Goal: Information Seeking & Learning: Check status

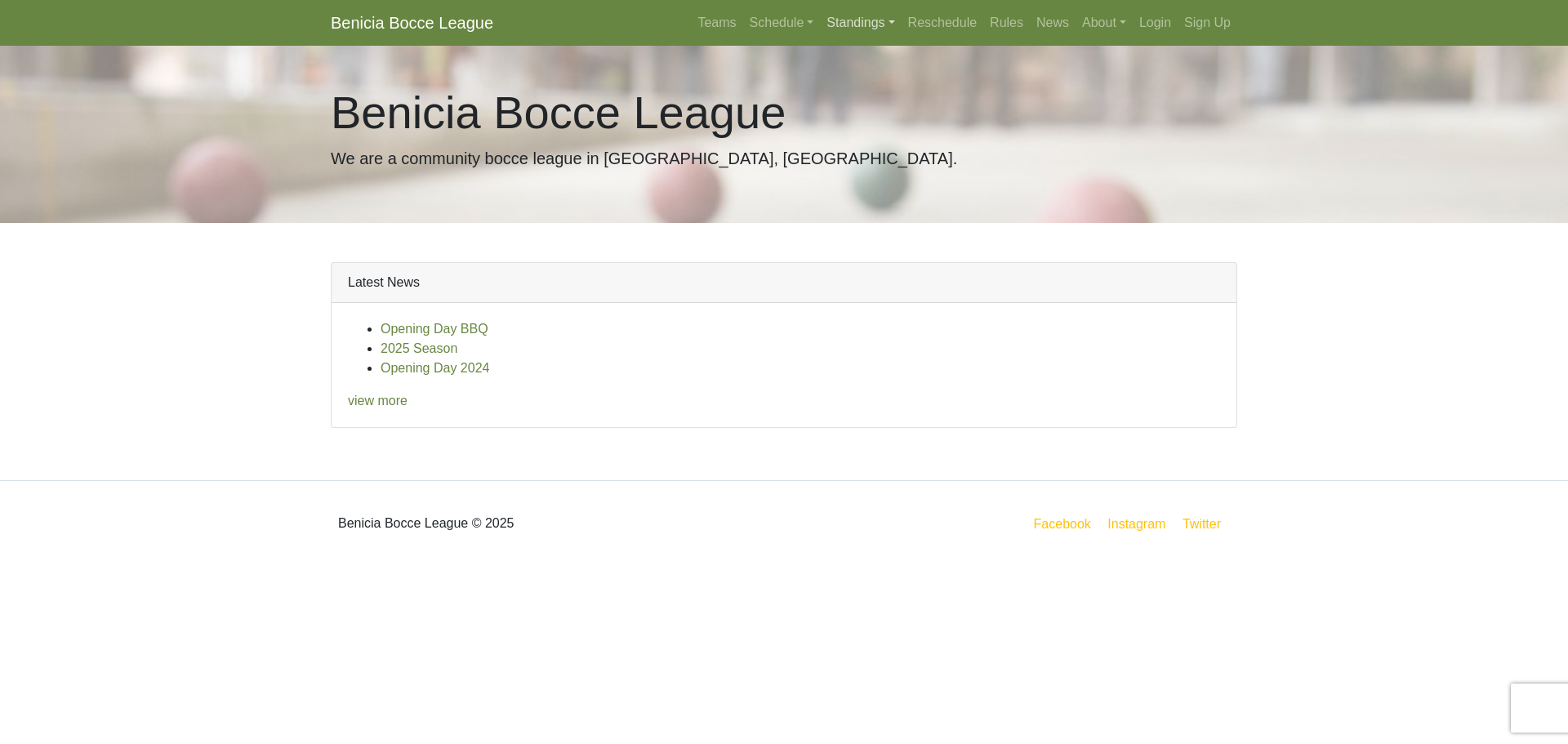
click at [845, 25] on link "Standings" at bounding box center [860, 22] width 81 height 32
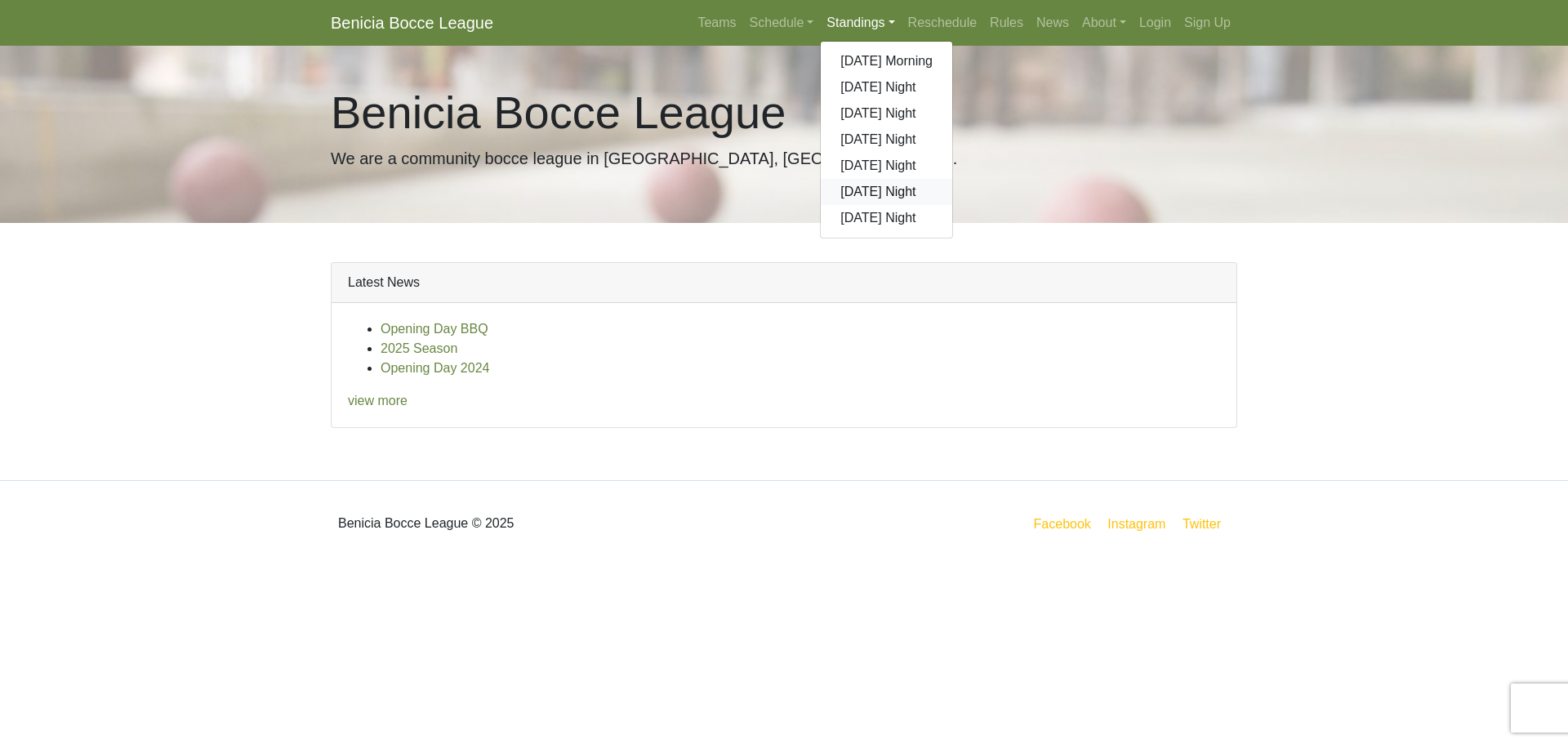
click at [865, 199] on link "[DATE] Night" at bounding box center [887, 192] width 132 height 26
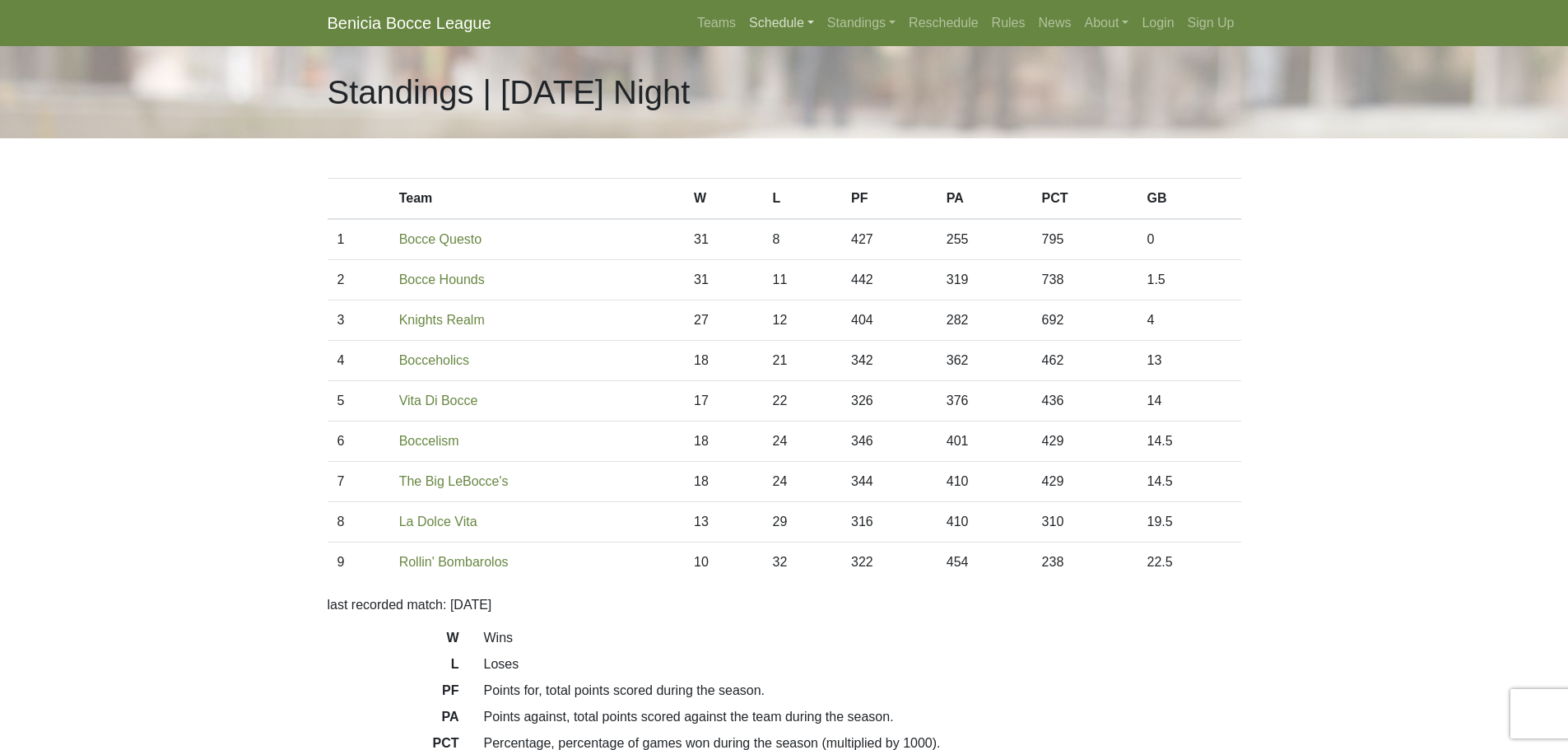
click at [775, 22] on link "Schedule" at bounding box center [781, 22] width 78 height 33
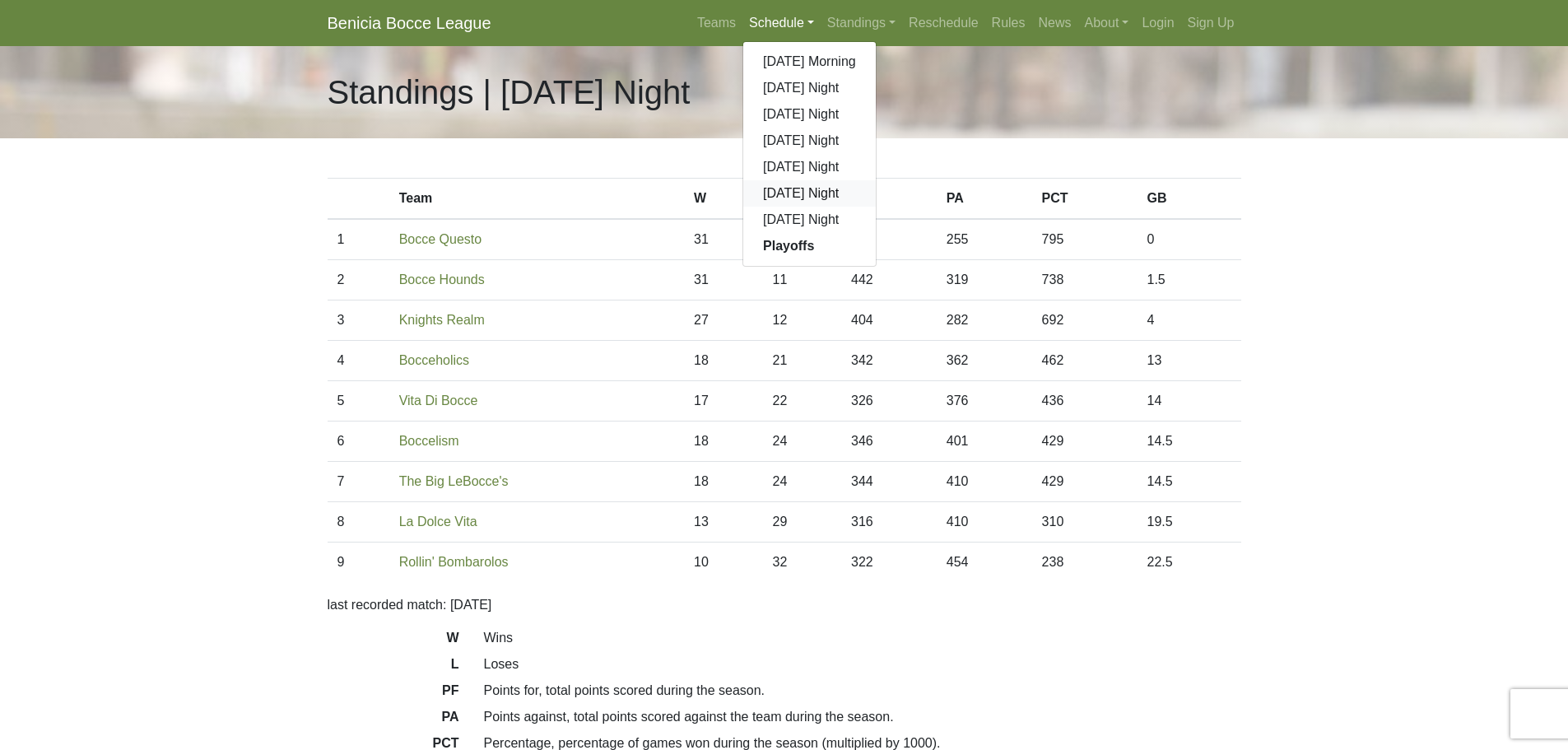
click at [820, 199] on link "[DATE] Night" at bounding box center [810, 194] width 133 height 27
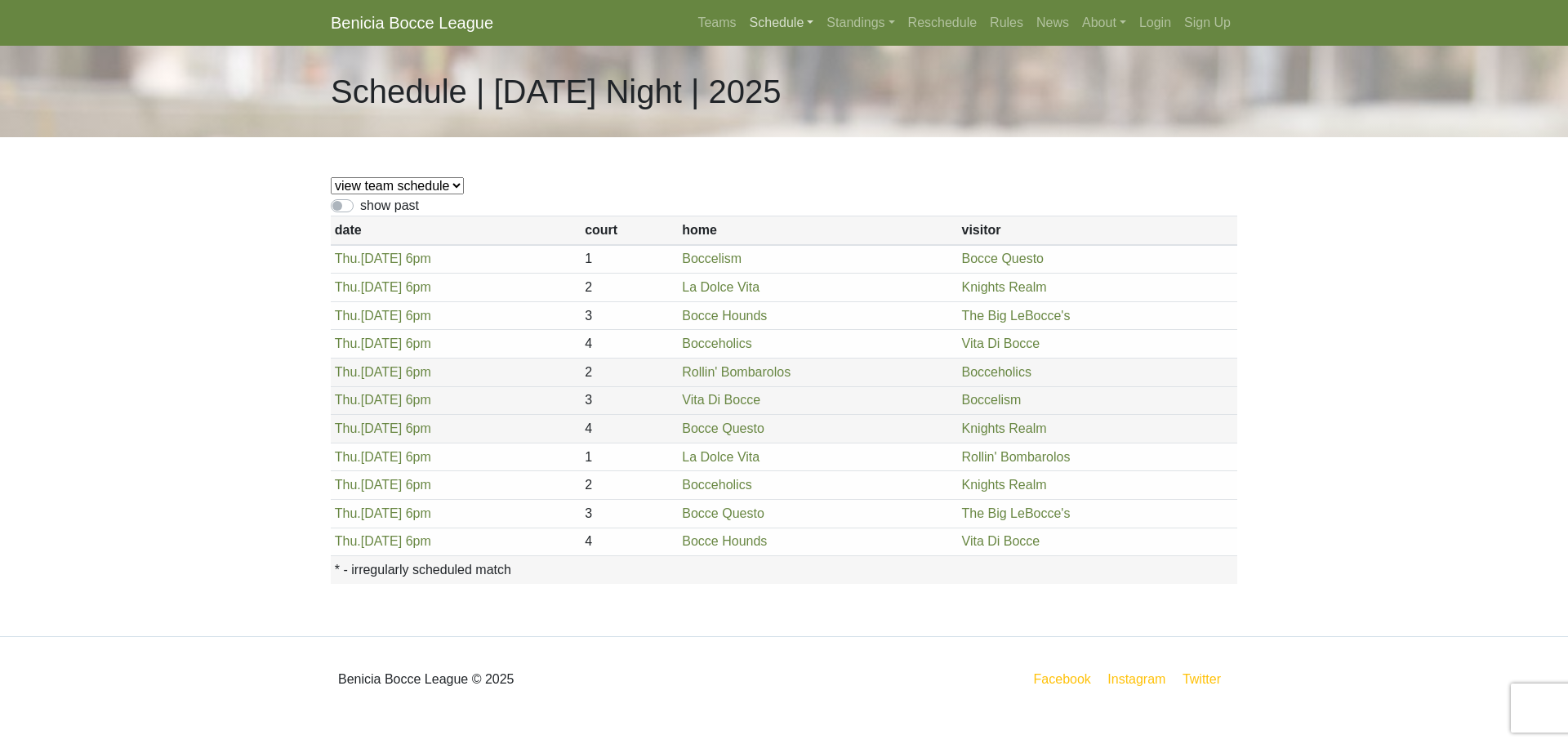
click at [780, 17] on link "Schedule" at bounding box center [782, 22] width 77 height 32
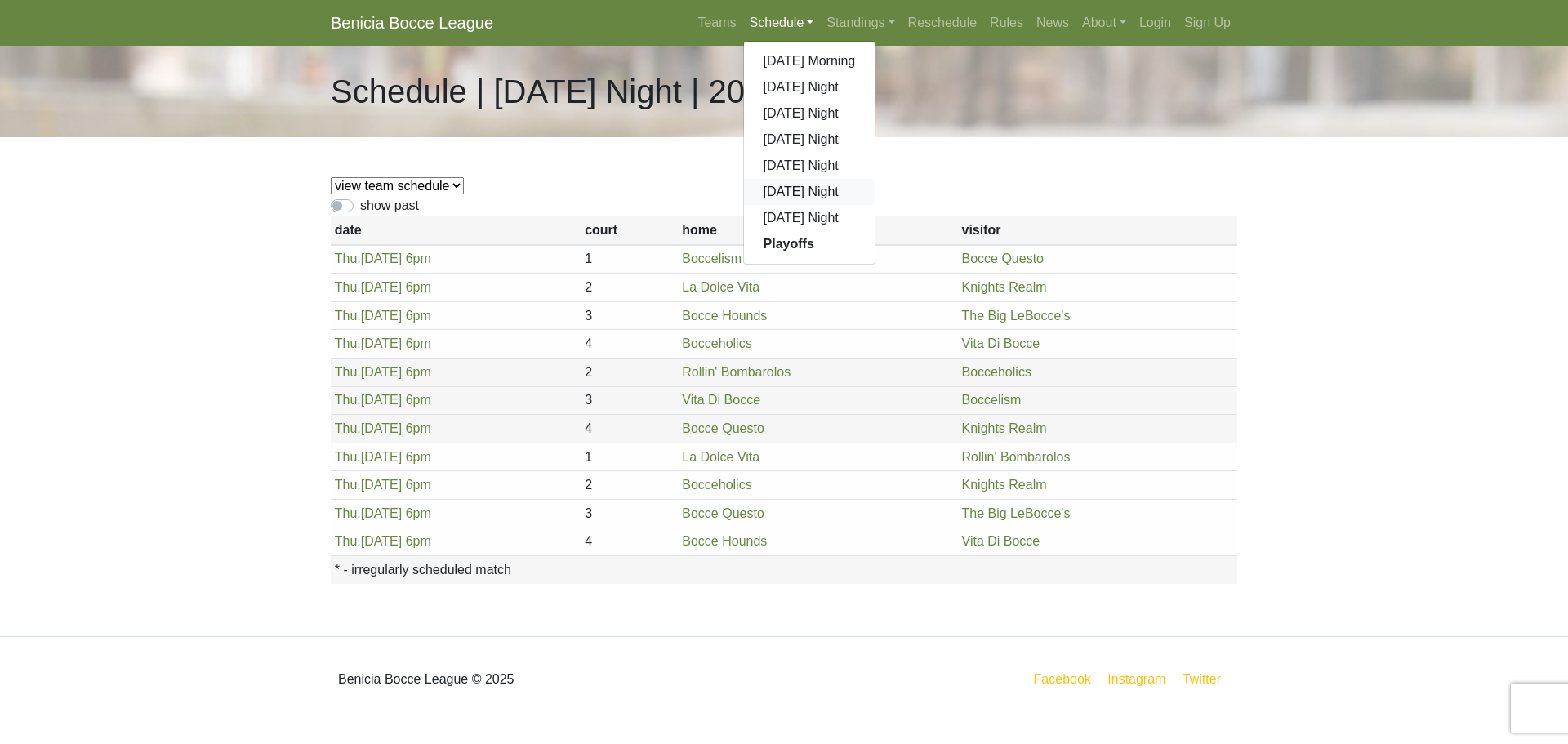
click at [830, 196] on link "[DATE] Night" at bounding box center [809, 192] width 132 height 26
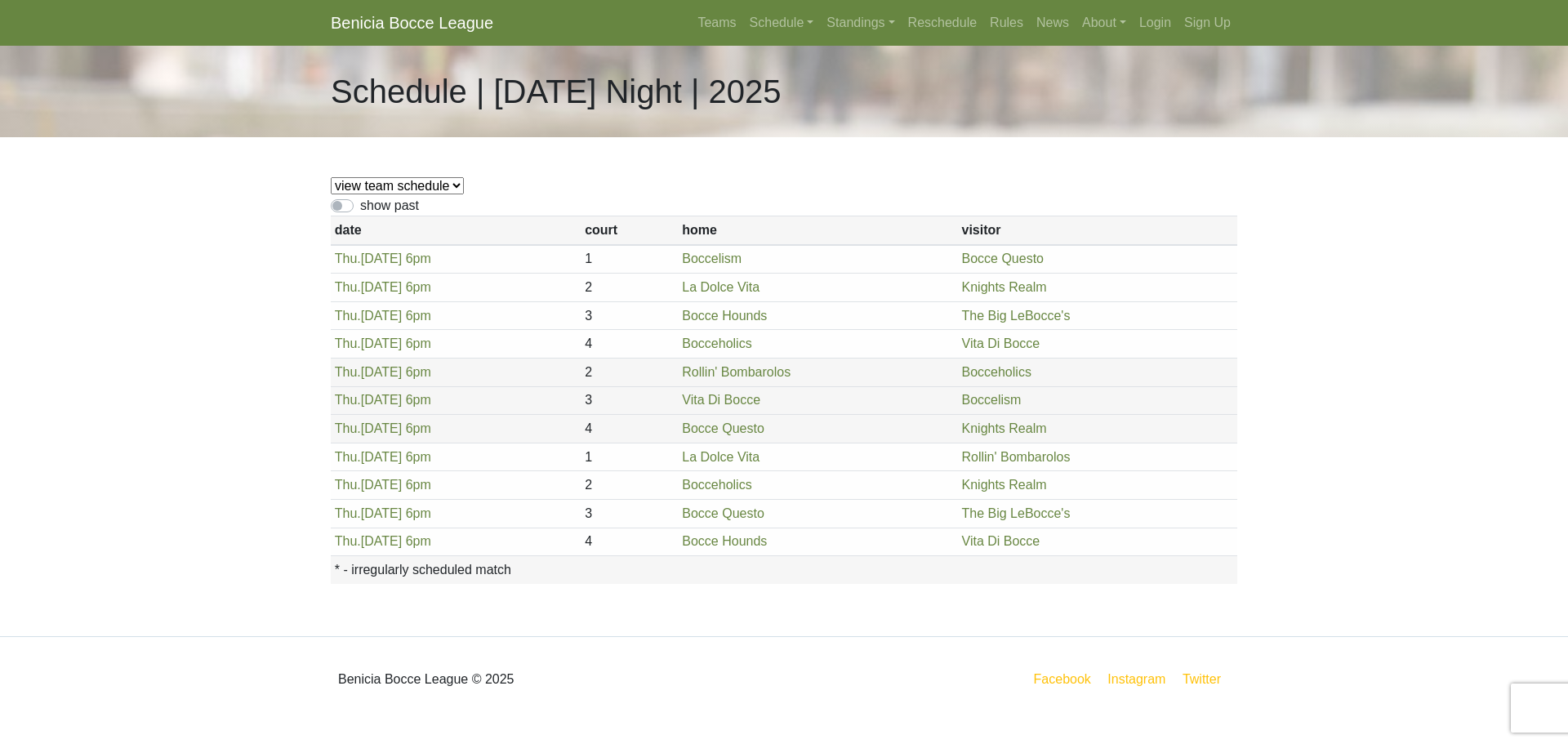
click at [450, 190] on select "view team schedule Knights Realm La Dolce Vita The Big LeBocce's Bocceholics Bo…" at bounding box center [397, 186] width 133 height 18
select select "1870"
click at [331, 177] on select "view team schedule Knights Realm La Dolce Vita The Big LeBocce's Bocceholics Bo…" at bounding box center [397, 186] width 133 height 18
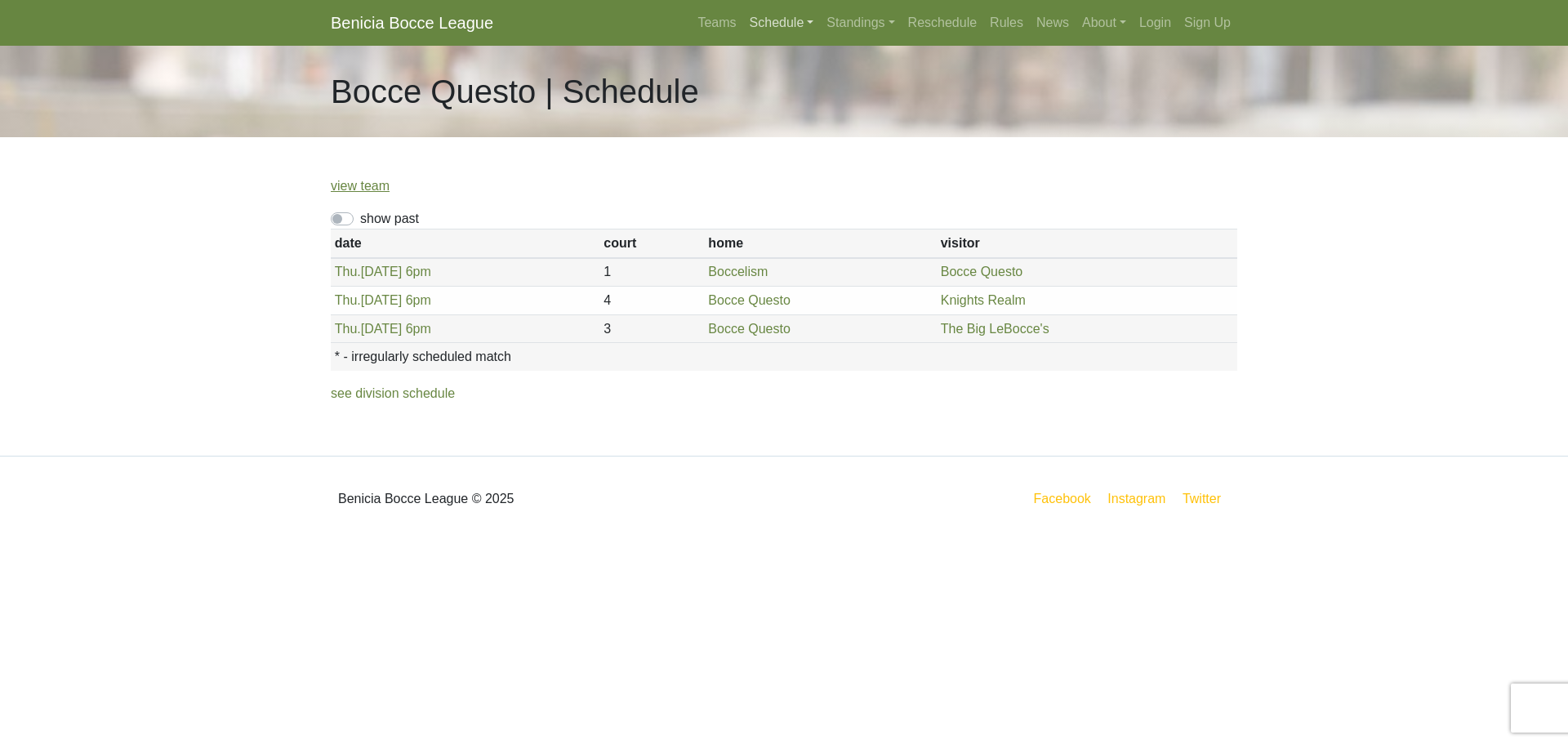
click at [769, 24] on link "Schedule" at bounding box center [782, 22] width 77 height 32
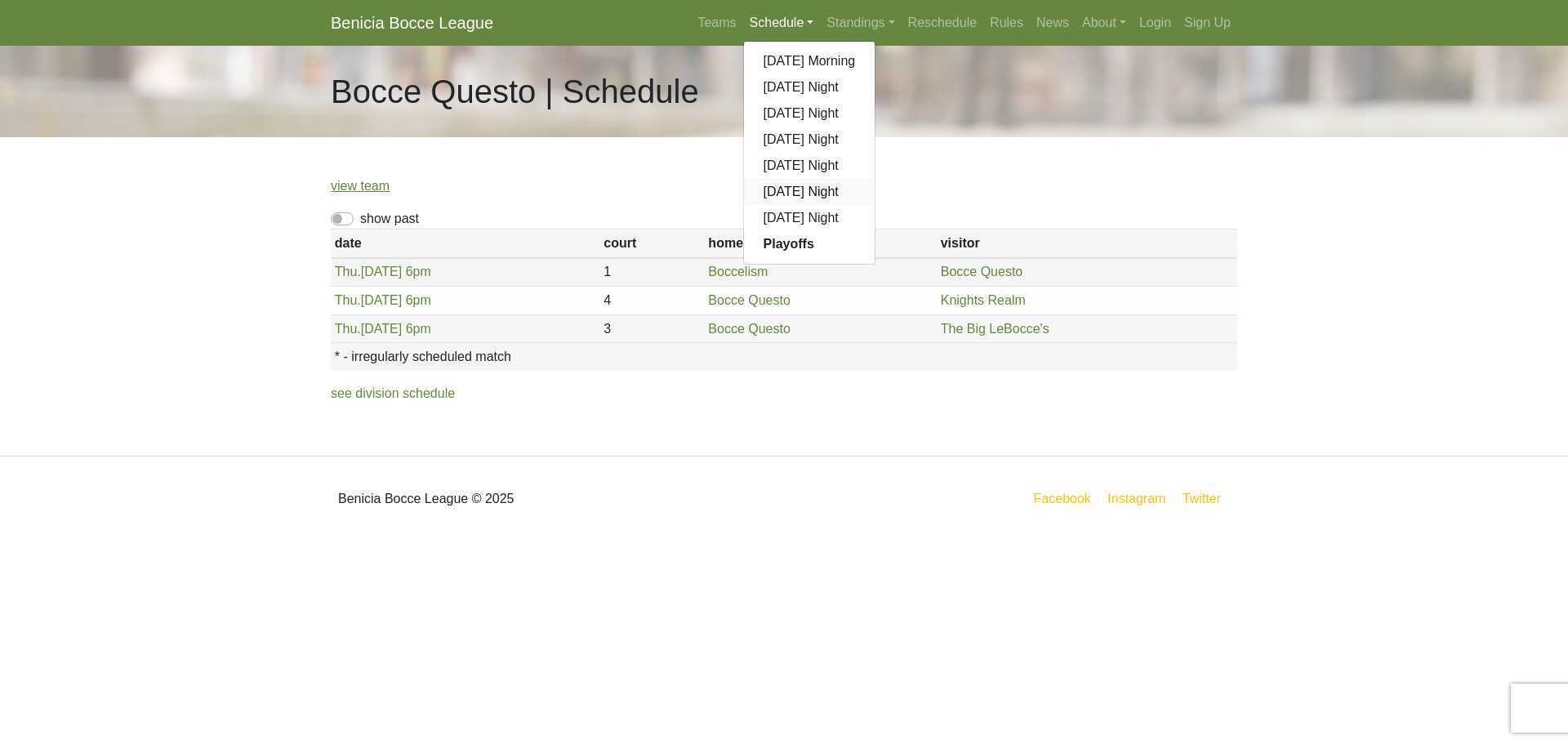
click at [807, 185] on link "[DATE] Night" at bounding box center [809, 192] width 132 height 26
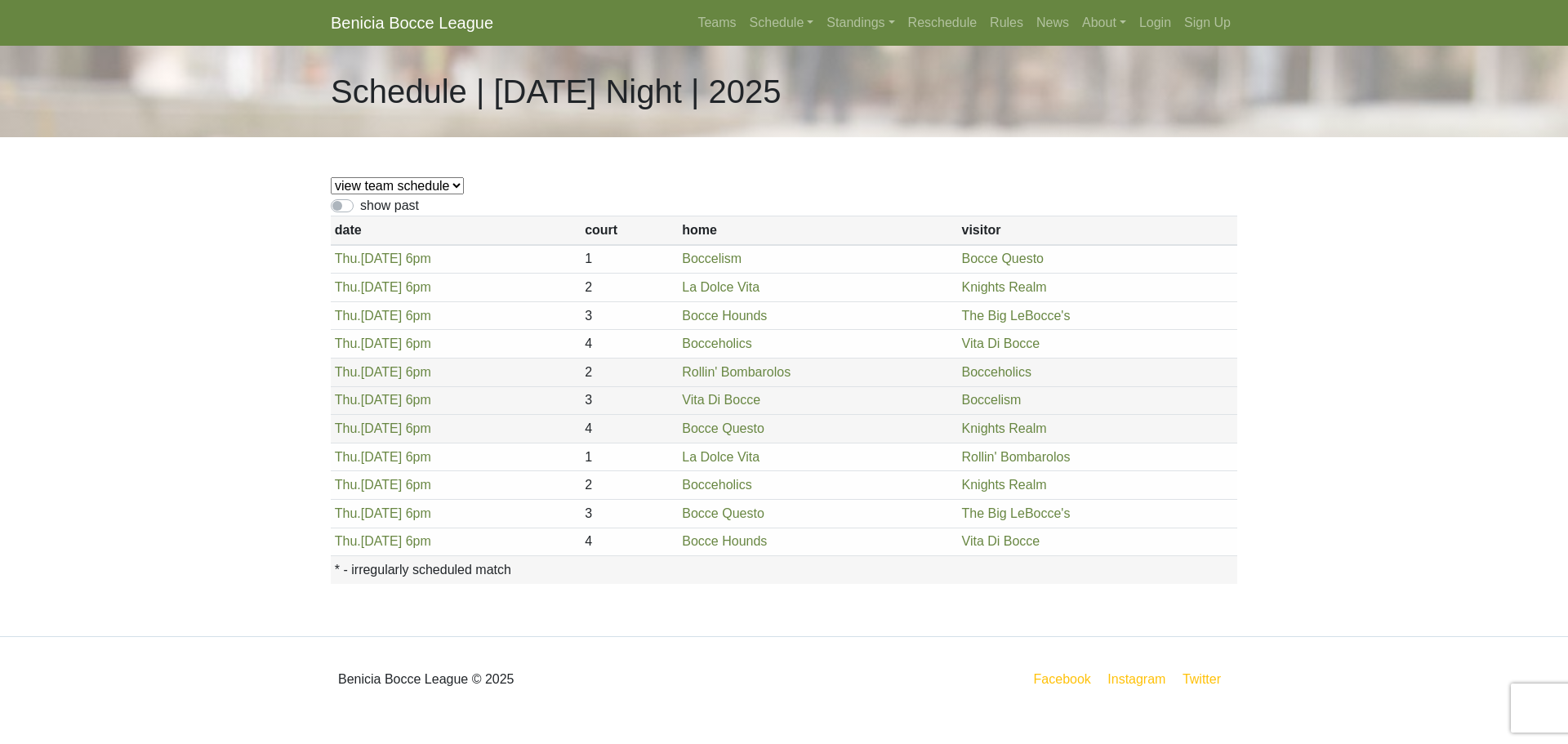
click at [880, 2] on nav "Benicia Bocce League Teams Schedule [DATE] Morning [DATE] Night [DATE] Night [D…" at bounding box center [784, 23] width 1568 height 46
click at [863, 39] on nav "Benicia Bocce League Teams Schedule [DATE] Morning [DATE] Night [DATE] Night [D…" at bounding box center [784, 23] width 1568 height 46
click at [864, 33] on link "Standings" at bounding box center [860, 22] width 81 height 32
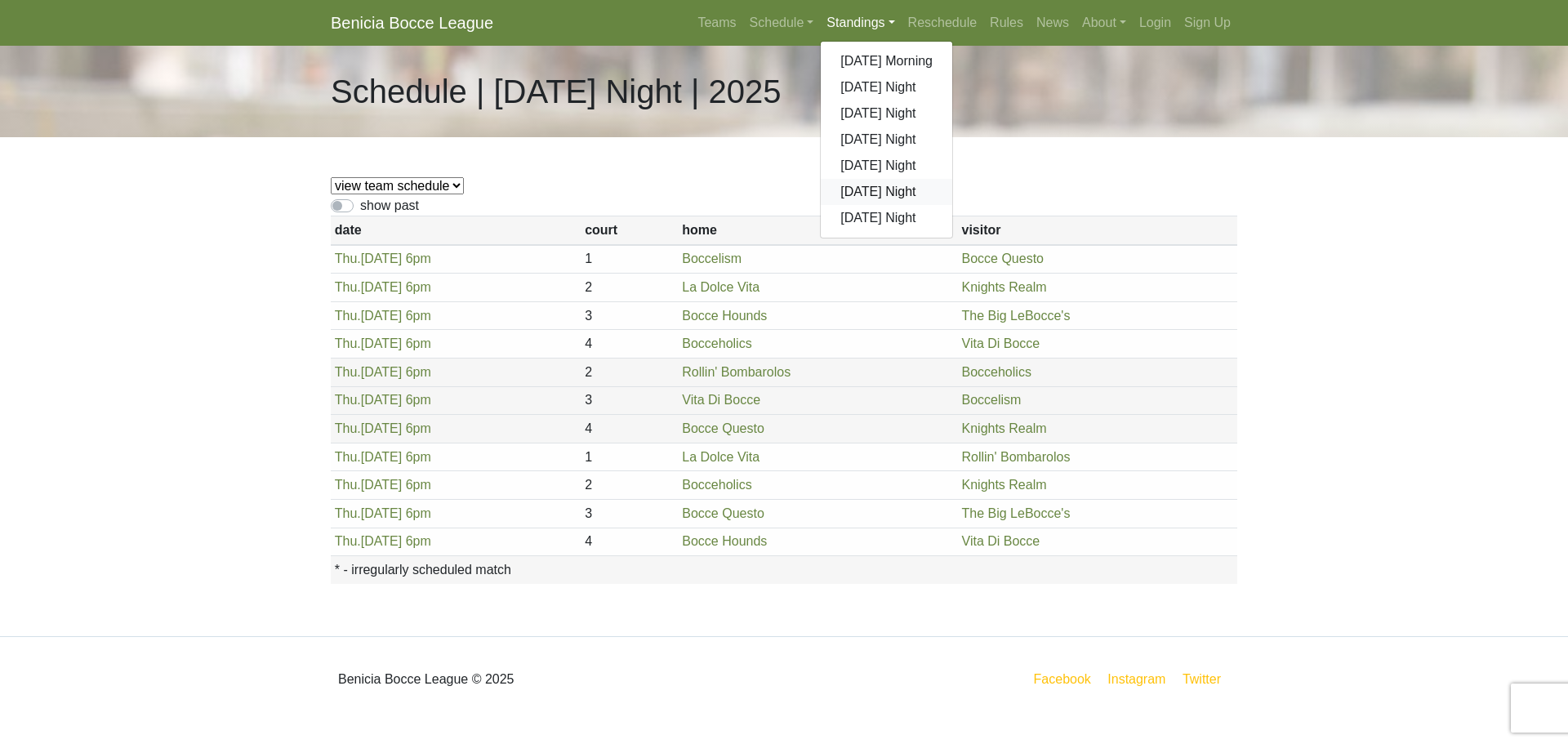
click at [879, 197] on link "[DATE] Night" at bounding box center [887, 192] width 132 height 26
